Goal: Task Accomplishment & Management: Manage account settings

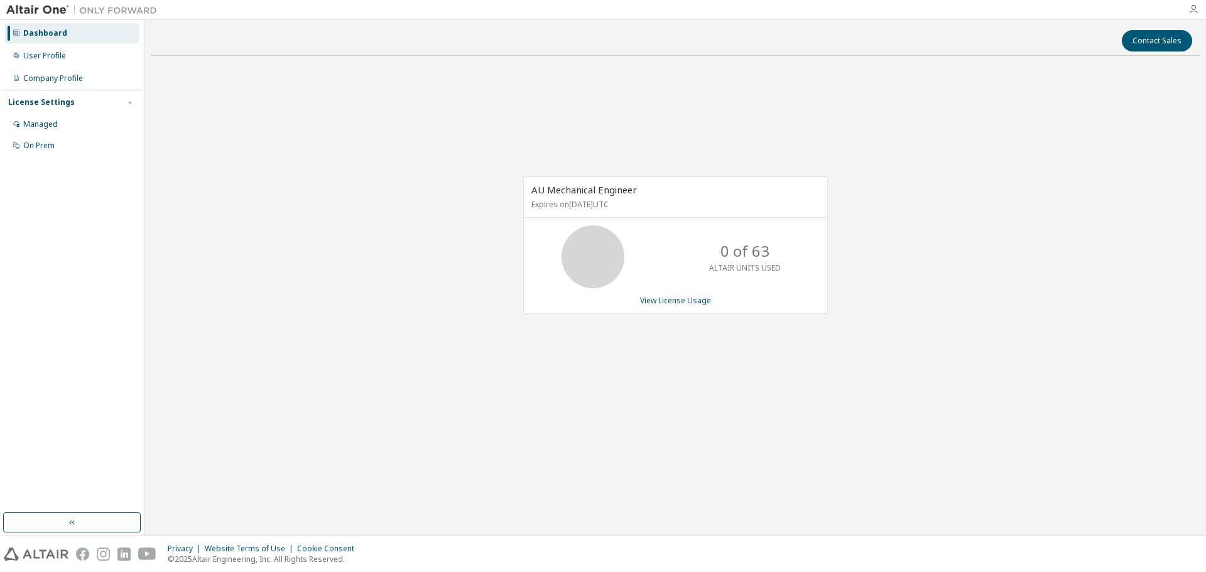
click at [1193, 6] on icon "button" at bounding box center [1193, 9] width 10 height 10
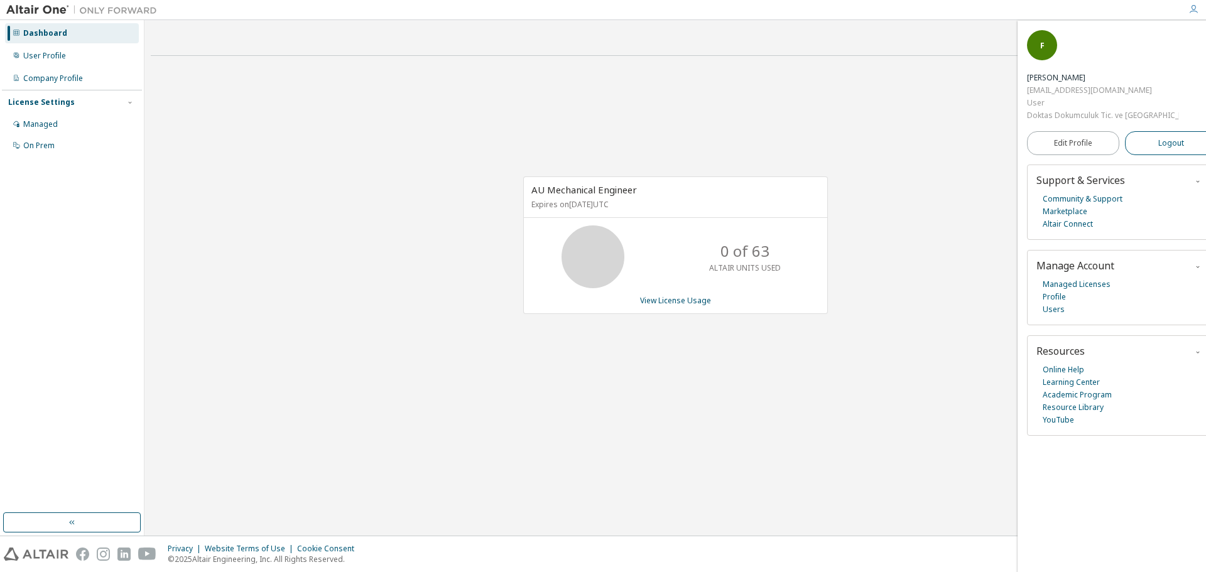
click at [1163, 137] on span "Logout" at bounding box center [1171, 143] width 26 height 13
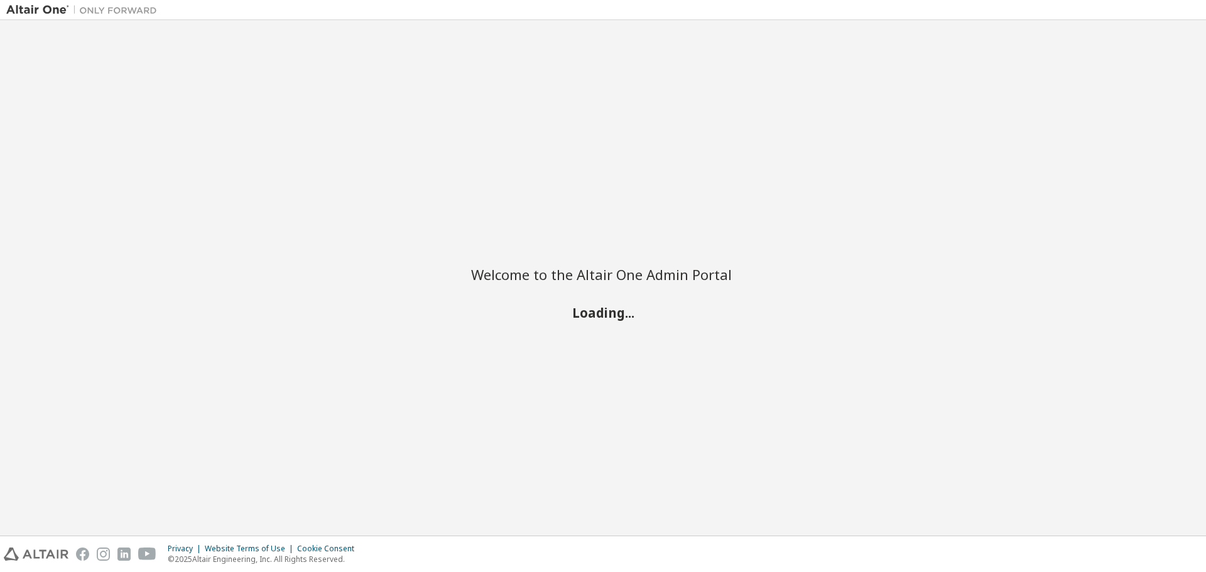
click at [1163, 131] on button "Logout" at bounding box center [1196, 143] width 92 height 24
click at [1163, 102] on div "Welcome to the Altair One Admin Portal Loading..." at bounding box center [602, 277] width 1193 height 503
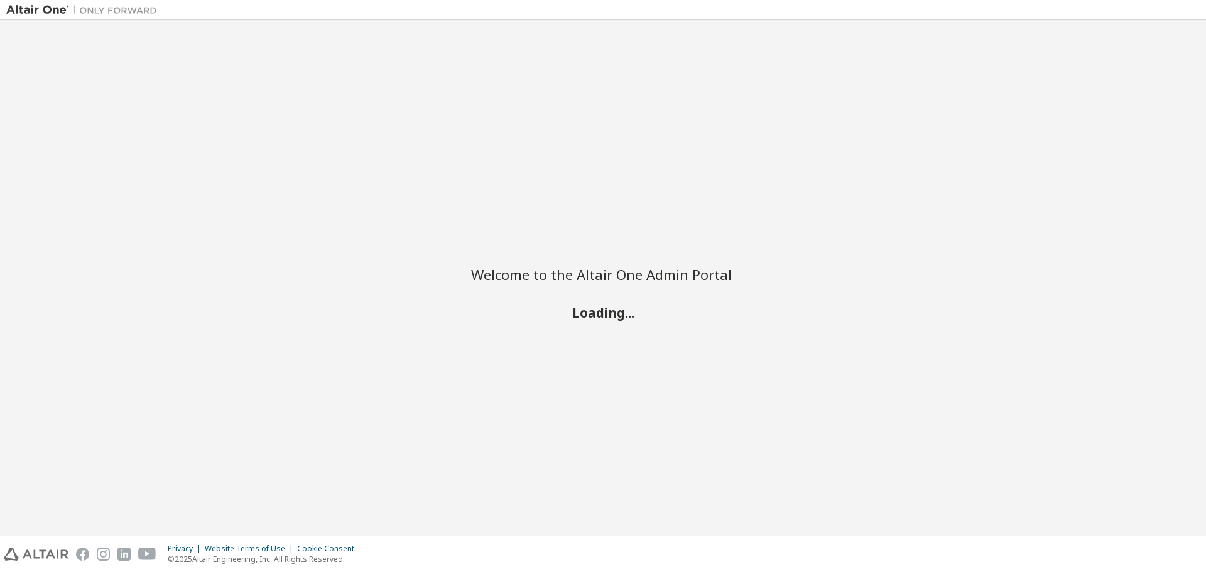
click at [1163, 102] on div "Welcome to the Altair One Admin Portal Loading..." at bounding box center [602, 277] width 1193 height 503
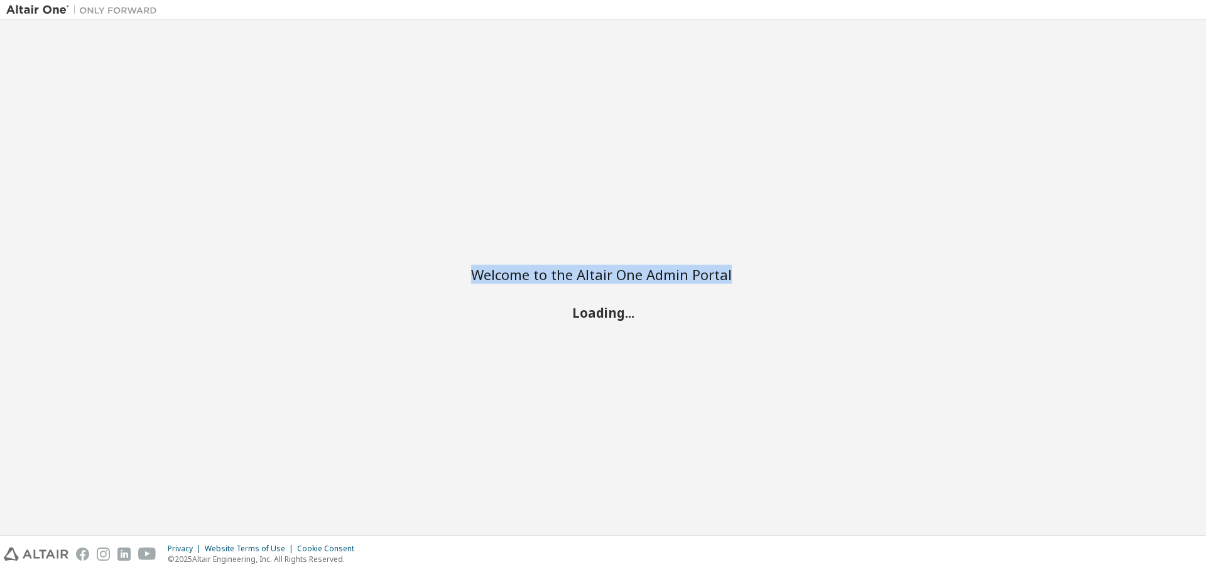
click at [1163, 102] on div "Welcome to the Altair One Admin Portal Loading..." at bounding box center [602, 277] width 1193 height 503
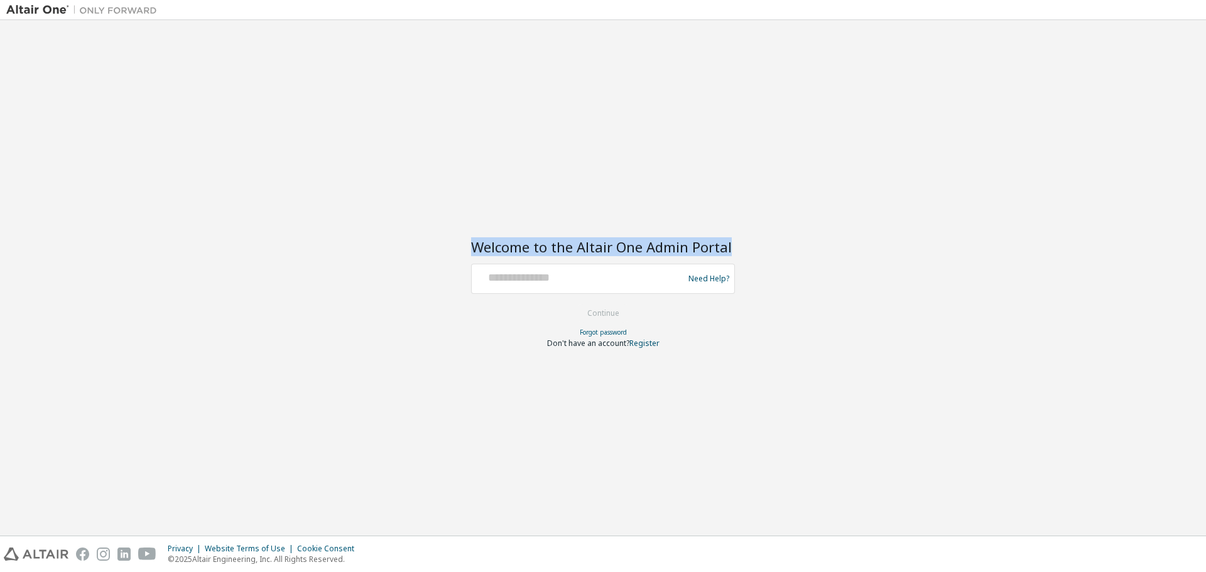
click at [1163, 102] on div "Welcome to the Altair One Admin Portal Need Help? Please make sure that you pro…" at bounding box center [602, 277] width 1193 height 503
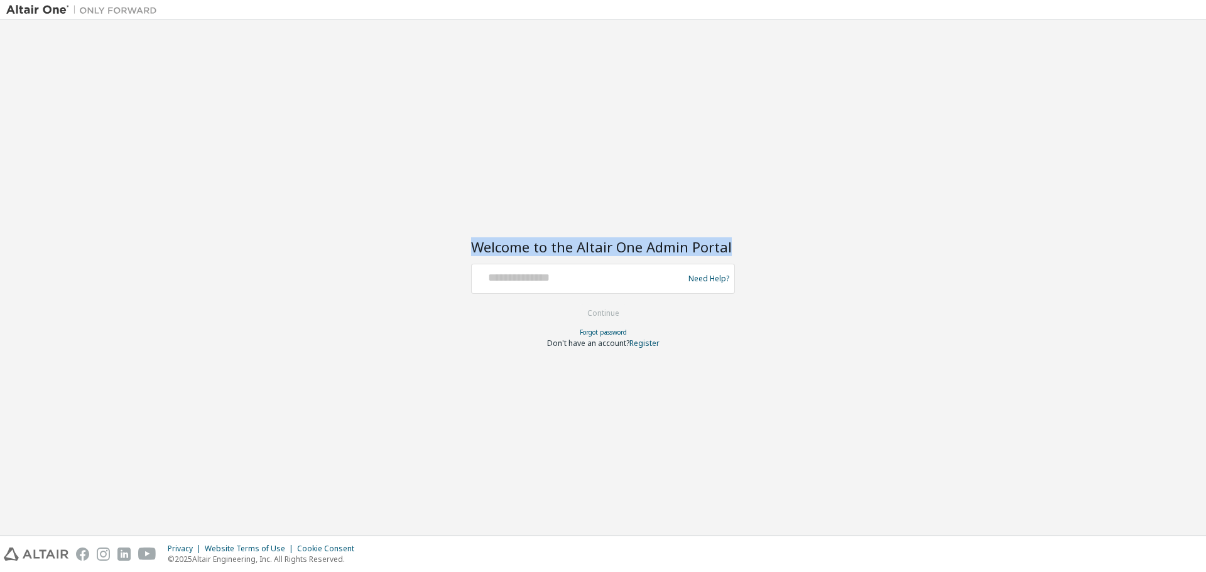
click at [1163, 102] on div "Welcome to the Altair One Admin Portal Need Help? Please make sure that you pro…" at bounding box center [602, 277] width 1193 height 503
click at [1163, 100] on div "Welcome to the Altair One Admin Portal Need Help? Please make sure that you pro…" at bounding box center [602, 277] width 1193 height 503
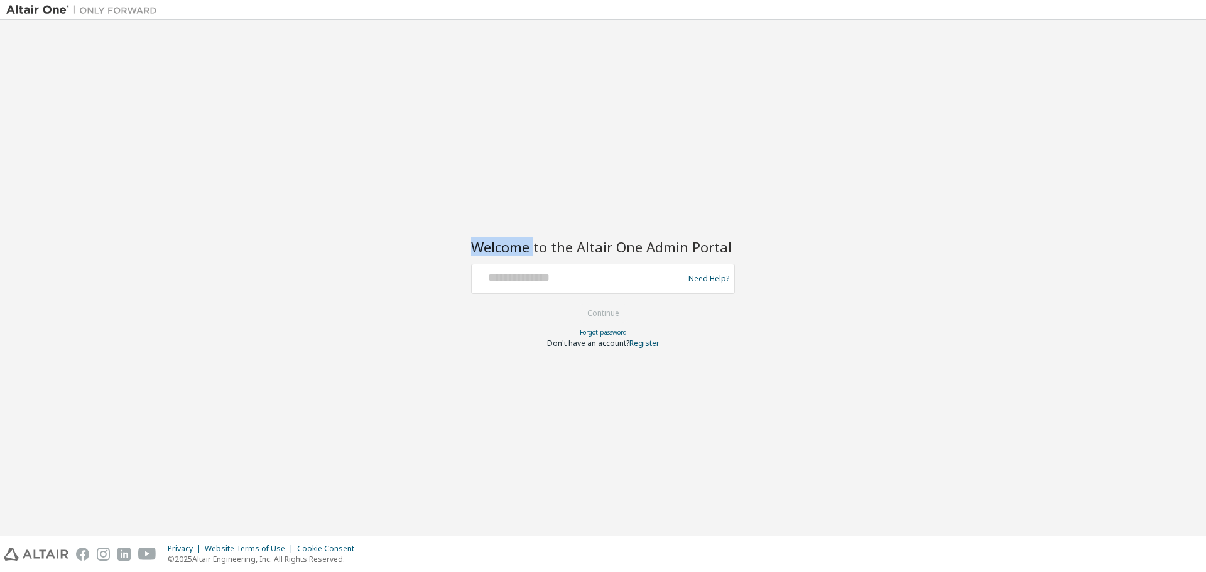
click at [1164, 100] on div "Welcome to the Altair One Admin Portal Need Help? Please make sure that you pro…" at bounding box center [602, 277] width 1193 height 503
